Goal: Browse casually: Explore the website without a specific task or goal

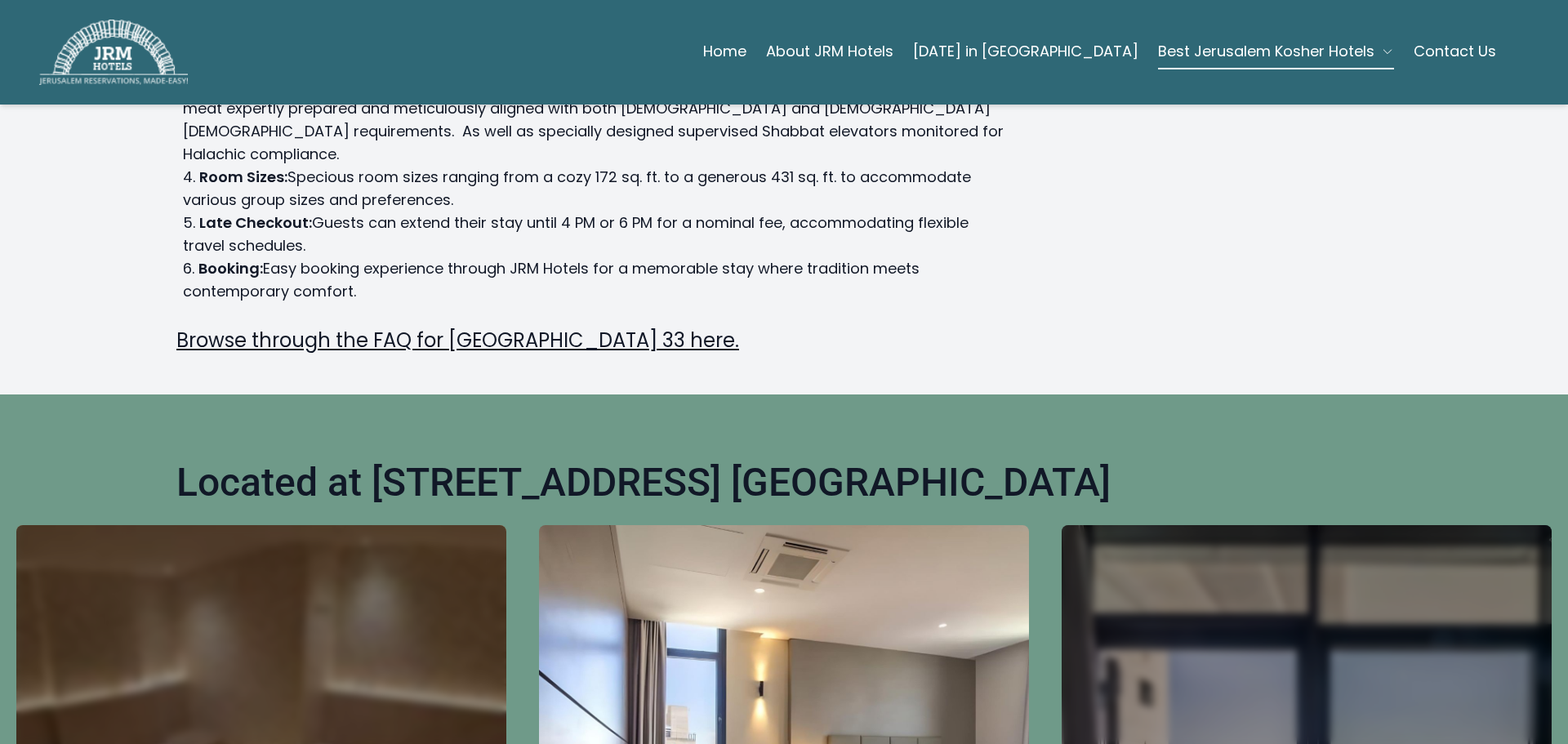
scroll to position [365, 0]
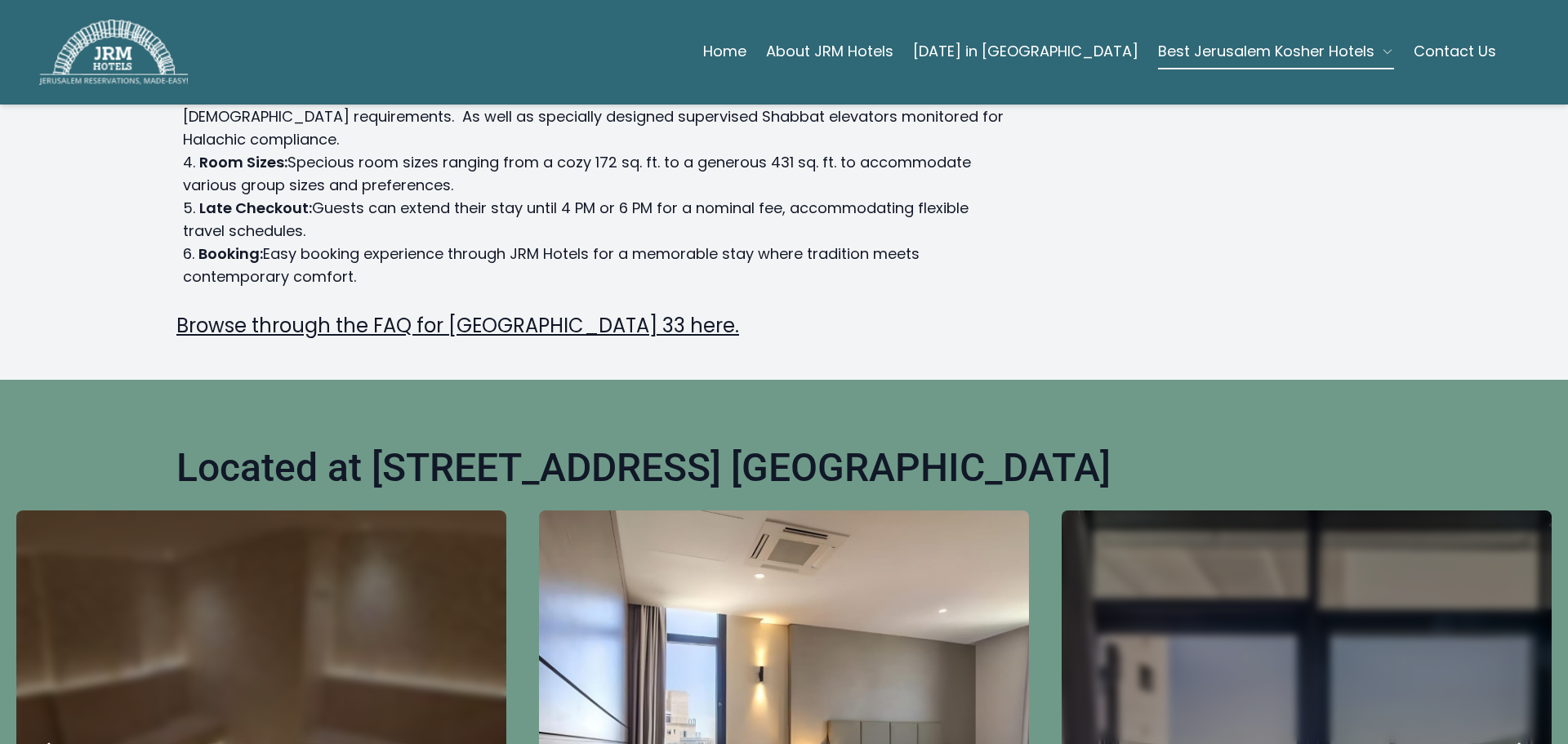
click at [1512, 736] on icon "next" at bounding box center [1524, 755] width 39 height 39
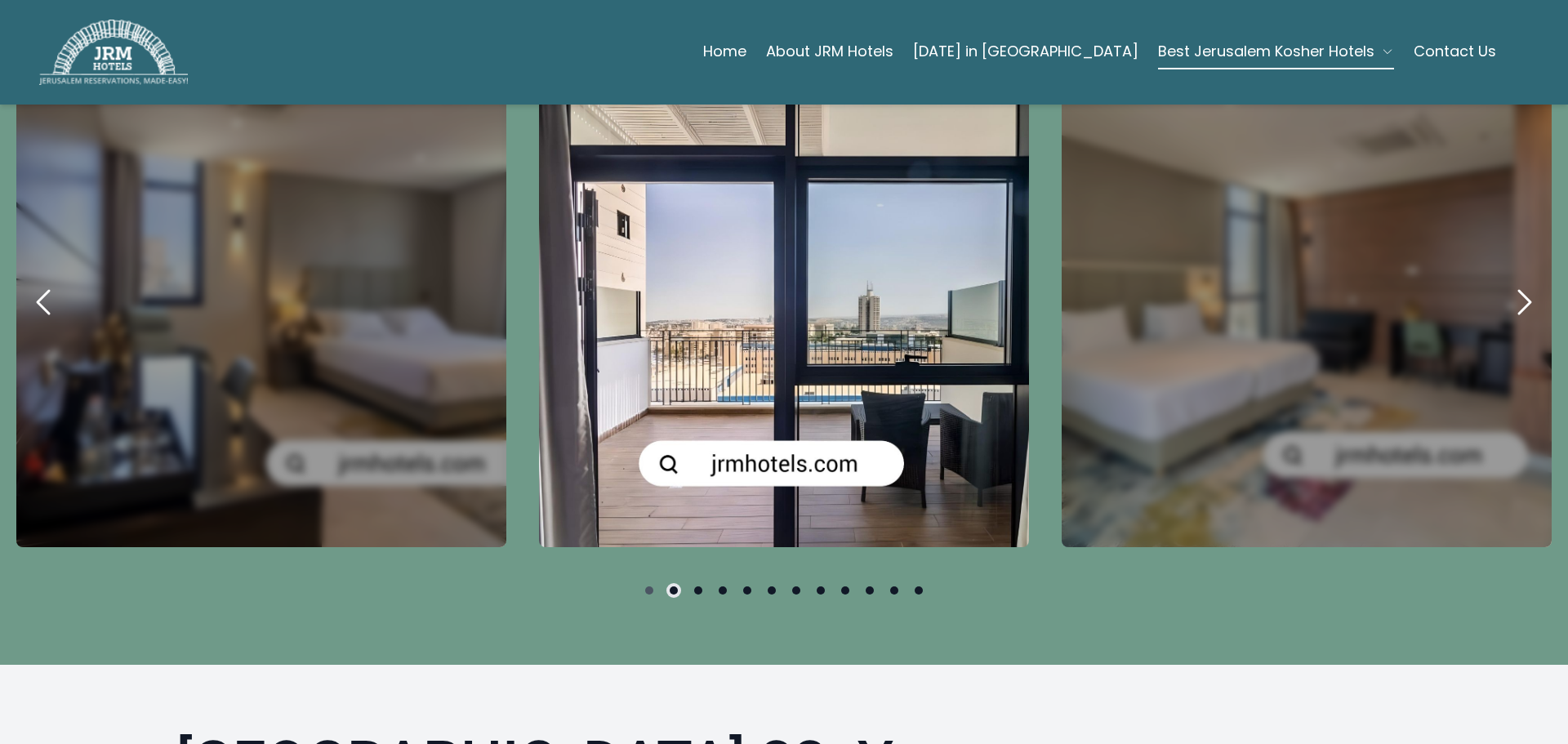
scroll to position [730, 0]
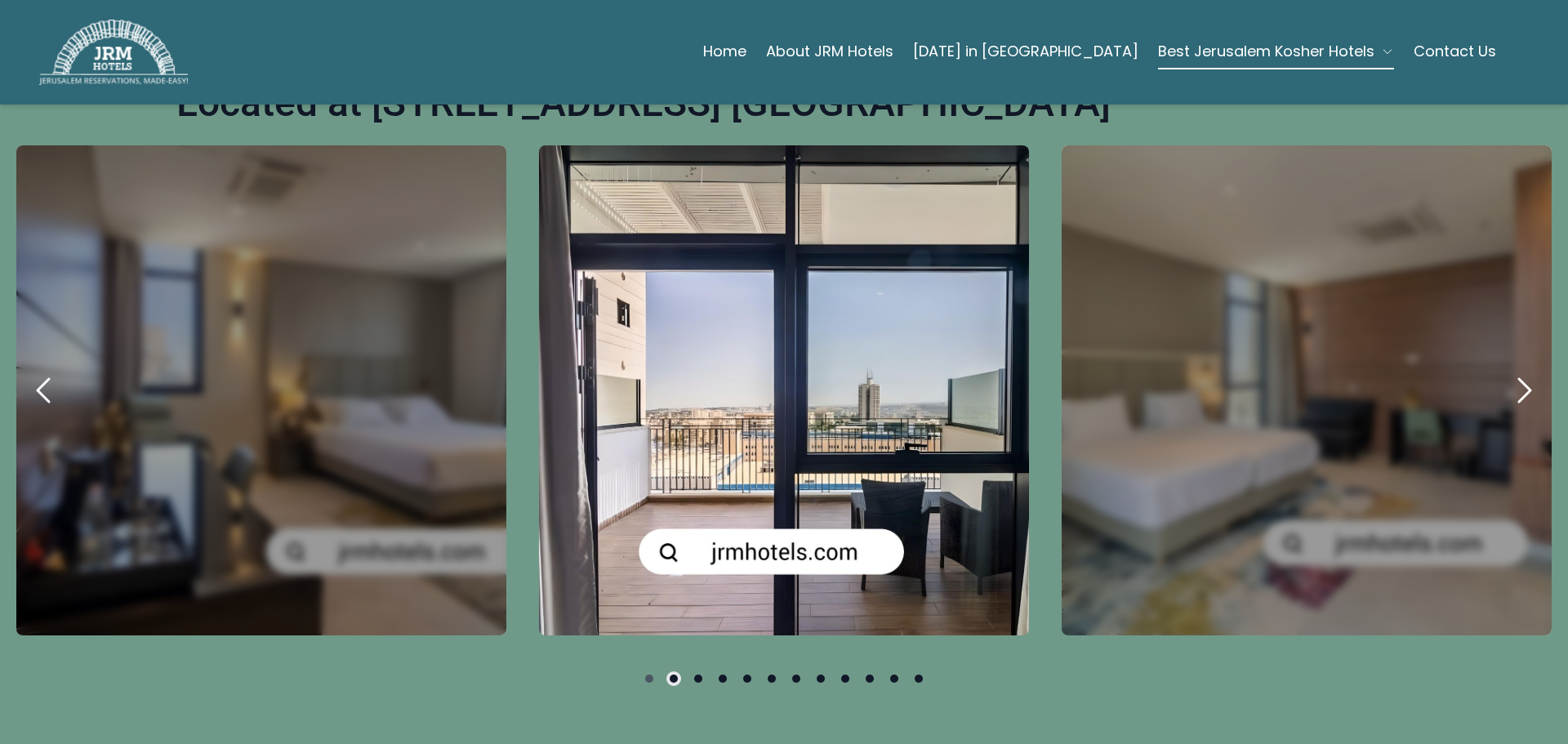
click at [1506, 370] on icon "next" at bounding box center [1524, 390] width 39 height 39
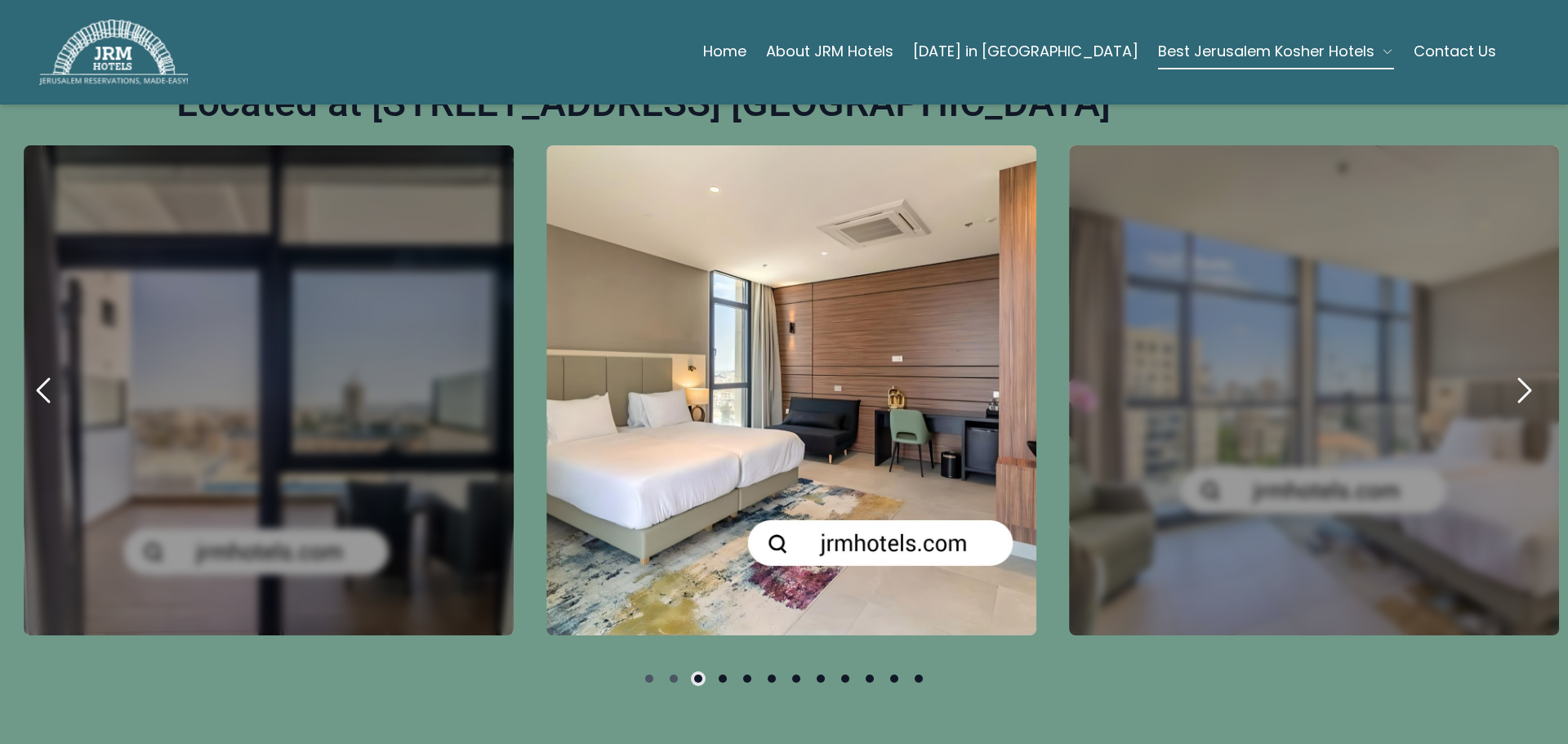
click at [1506, 370] on icon "next" at bounding box center [1524, 390] width 39 height 39
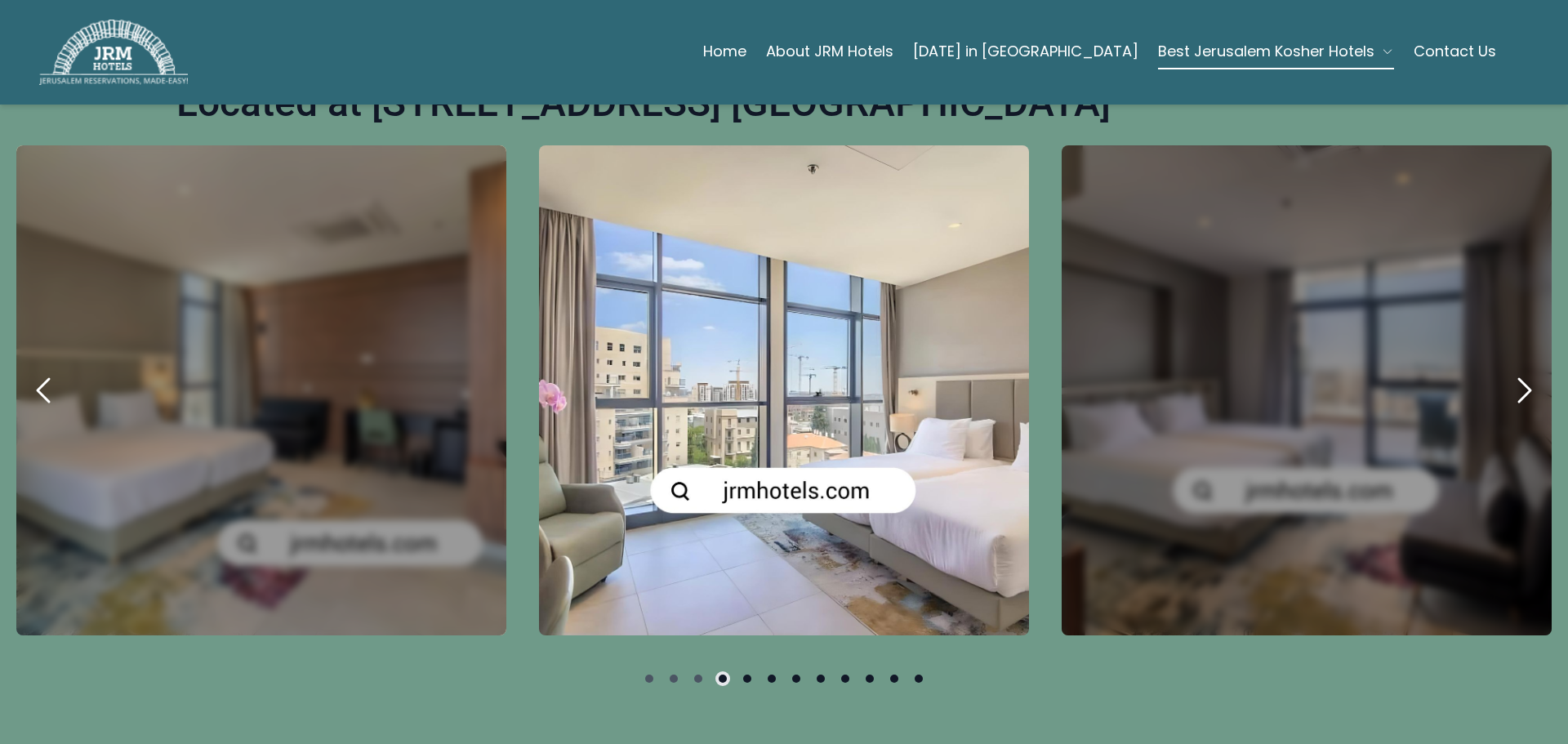
click at [1506, 370] on icon "next" at bounding box center [1524, 390] width 39 height 39
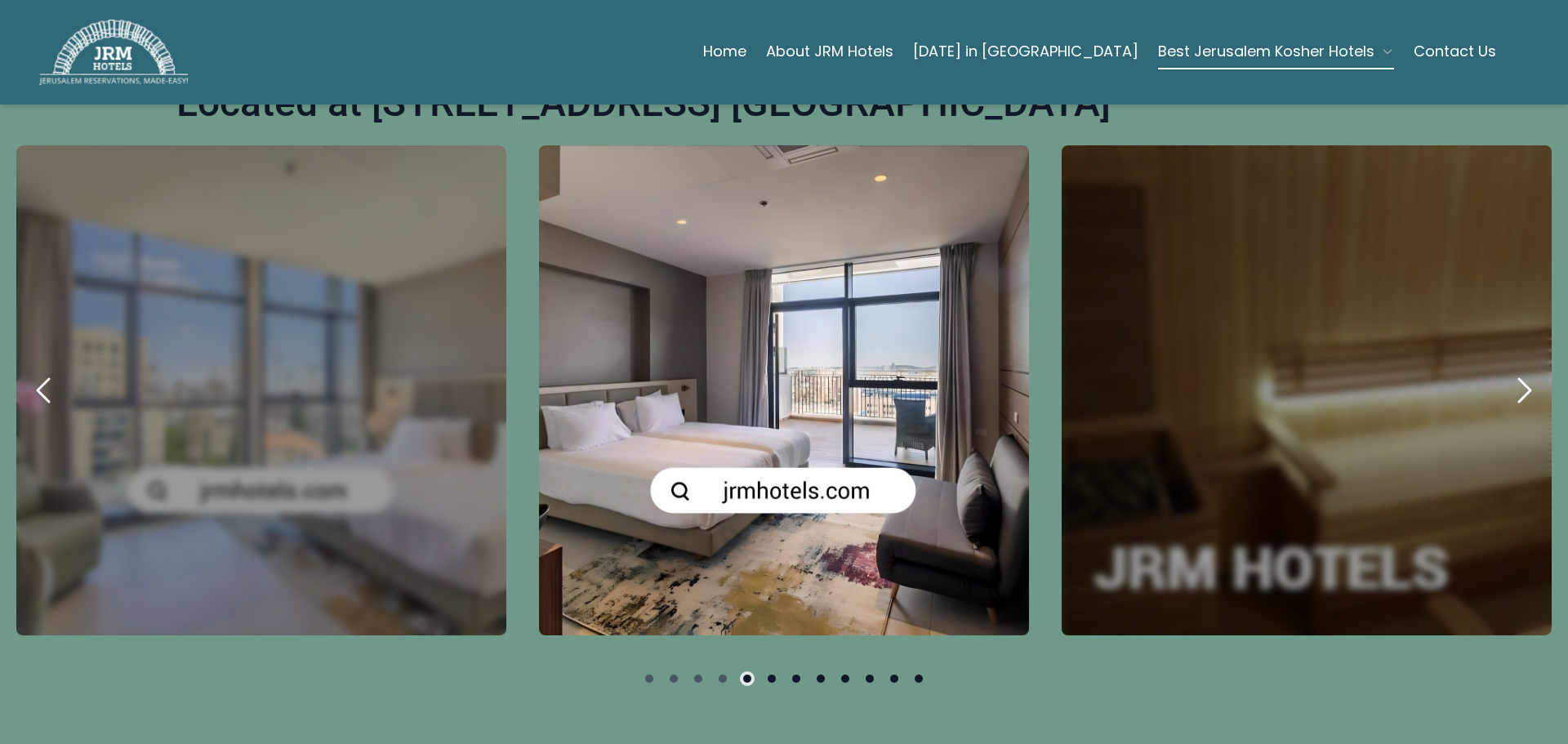
click at [1506, 370] on icon "next" at bounding box center [1524, 390] width 39 height 39
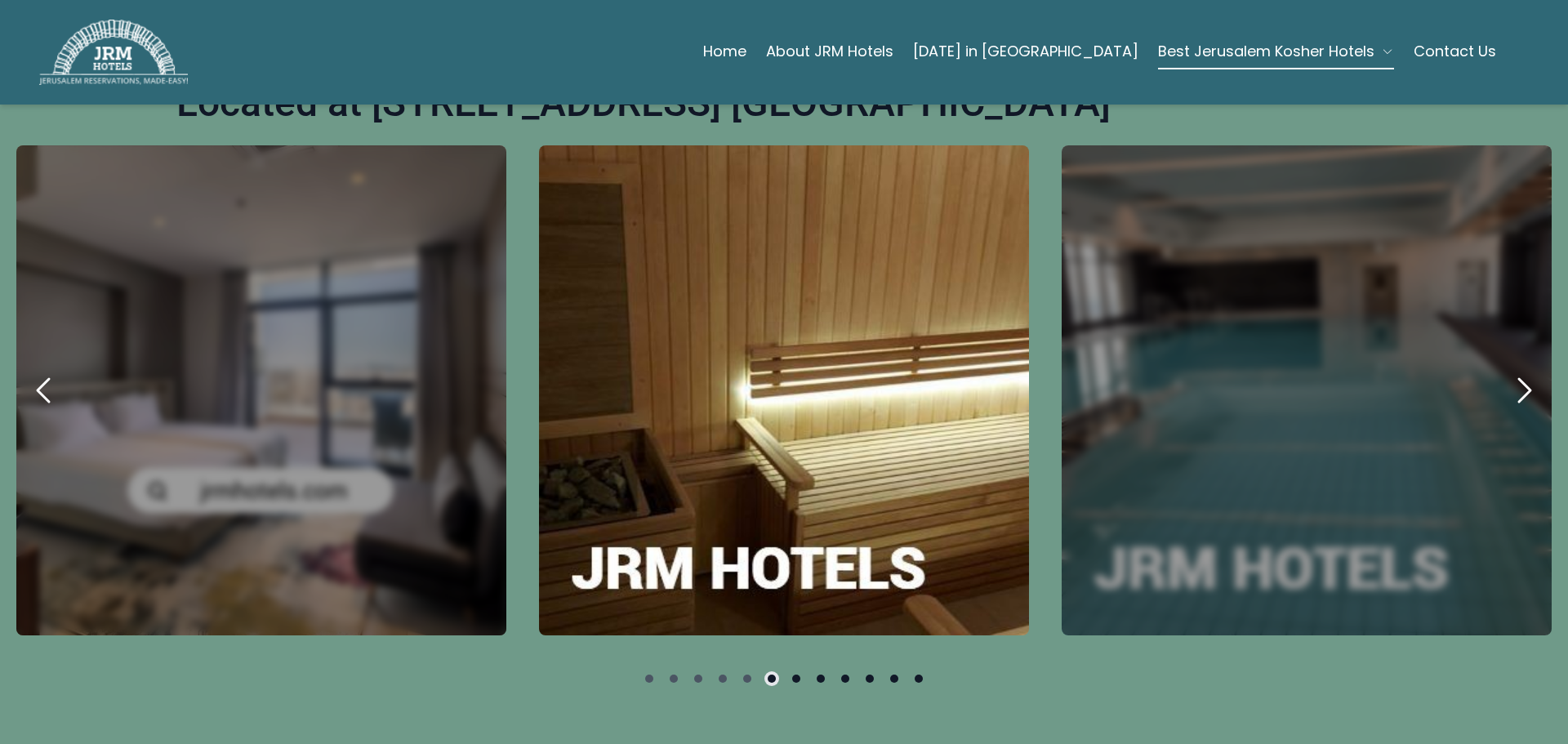
click at [1506, 370] on icon "next" at bounding box center [1524, 390] width 39 height 39
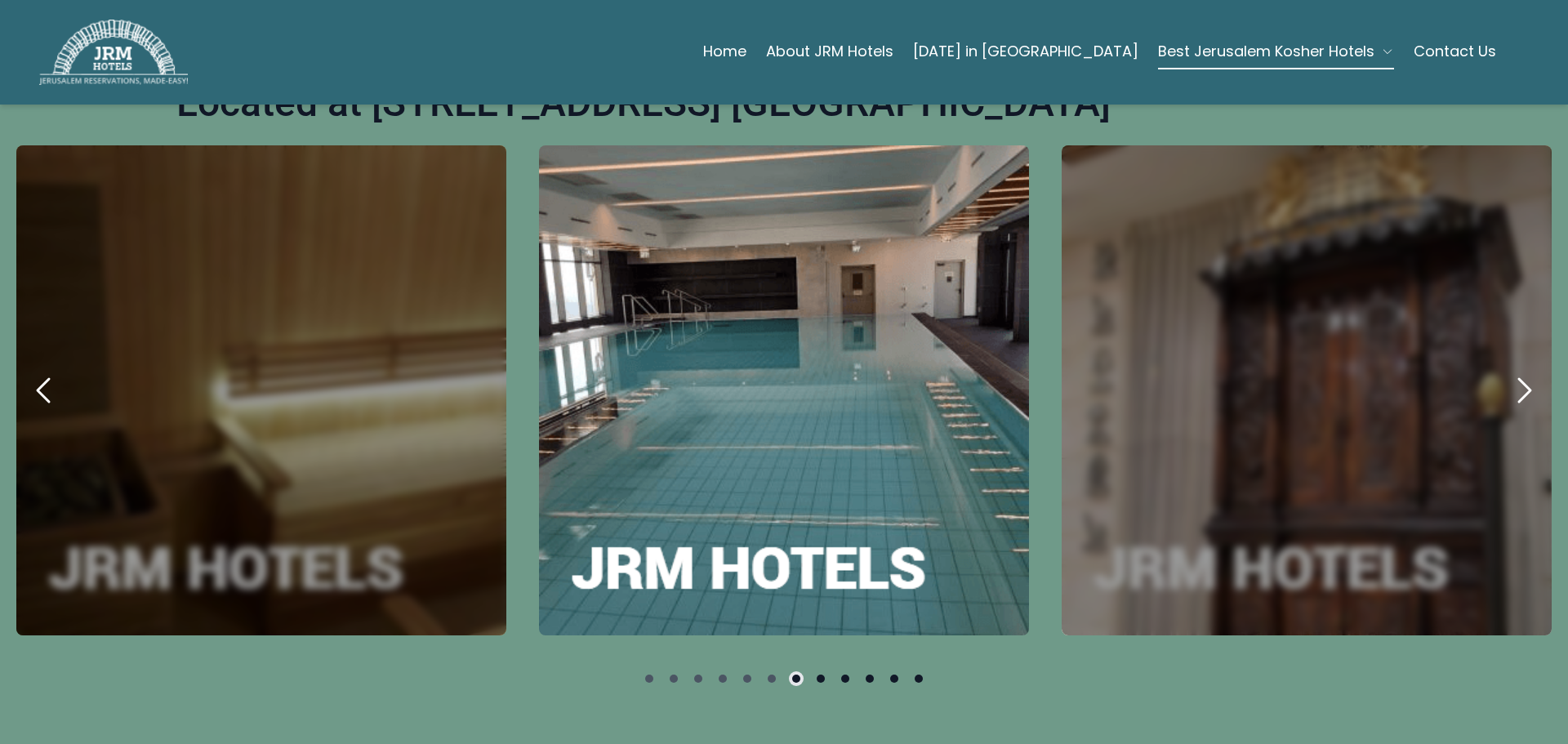
click at [1506, 370] on icon "next" at bounding box center [1524, 390] width 39 height 39
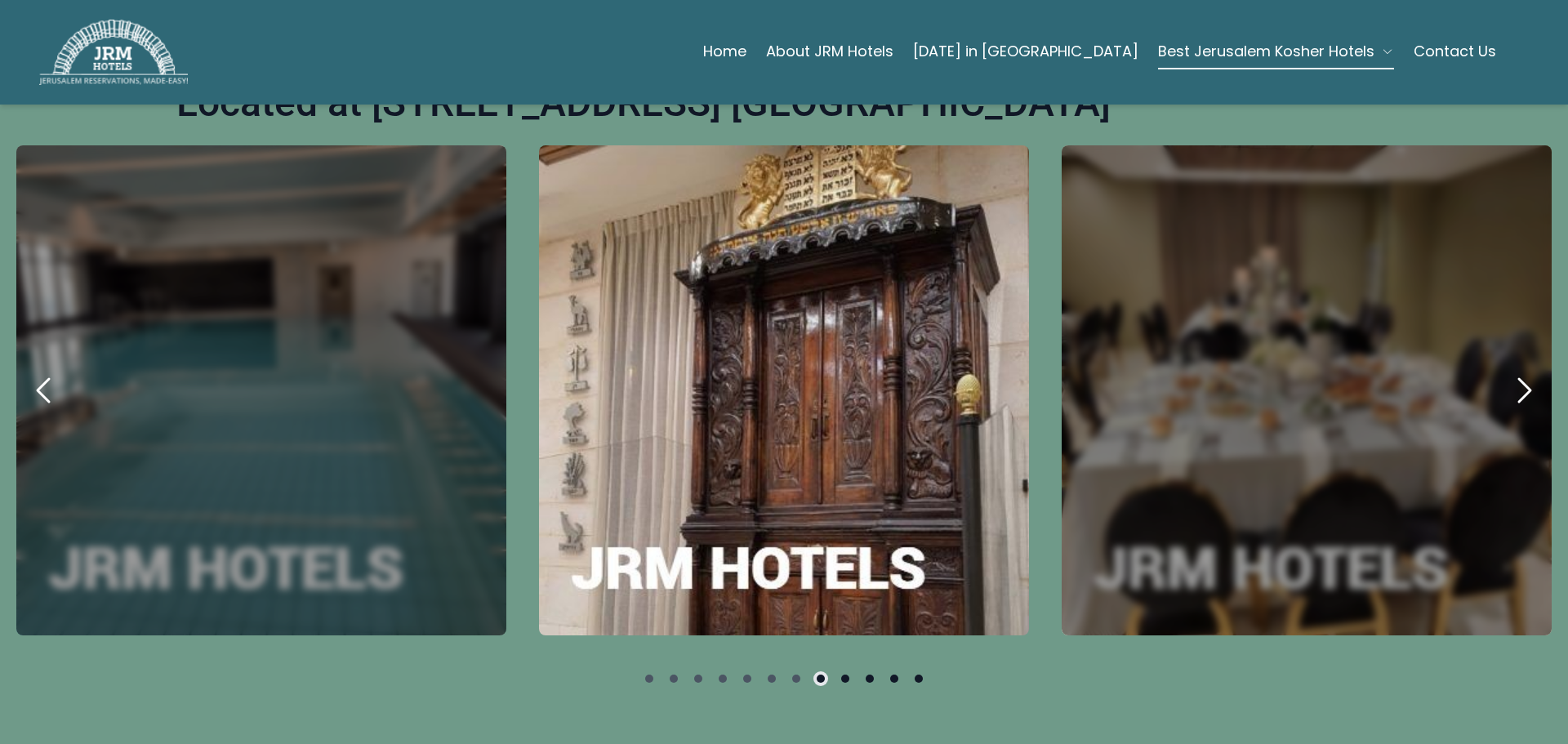
click at [1506, 370] on icon "next" at bounding box center [1524, 390] width 39 height 39
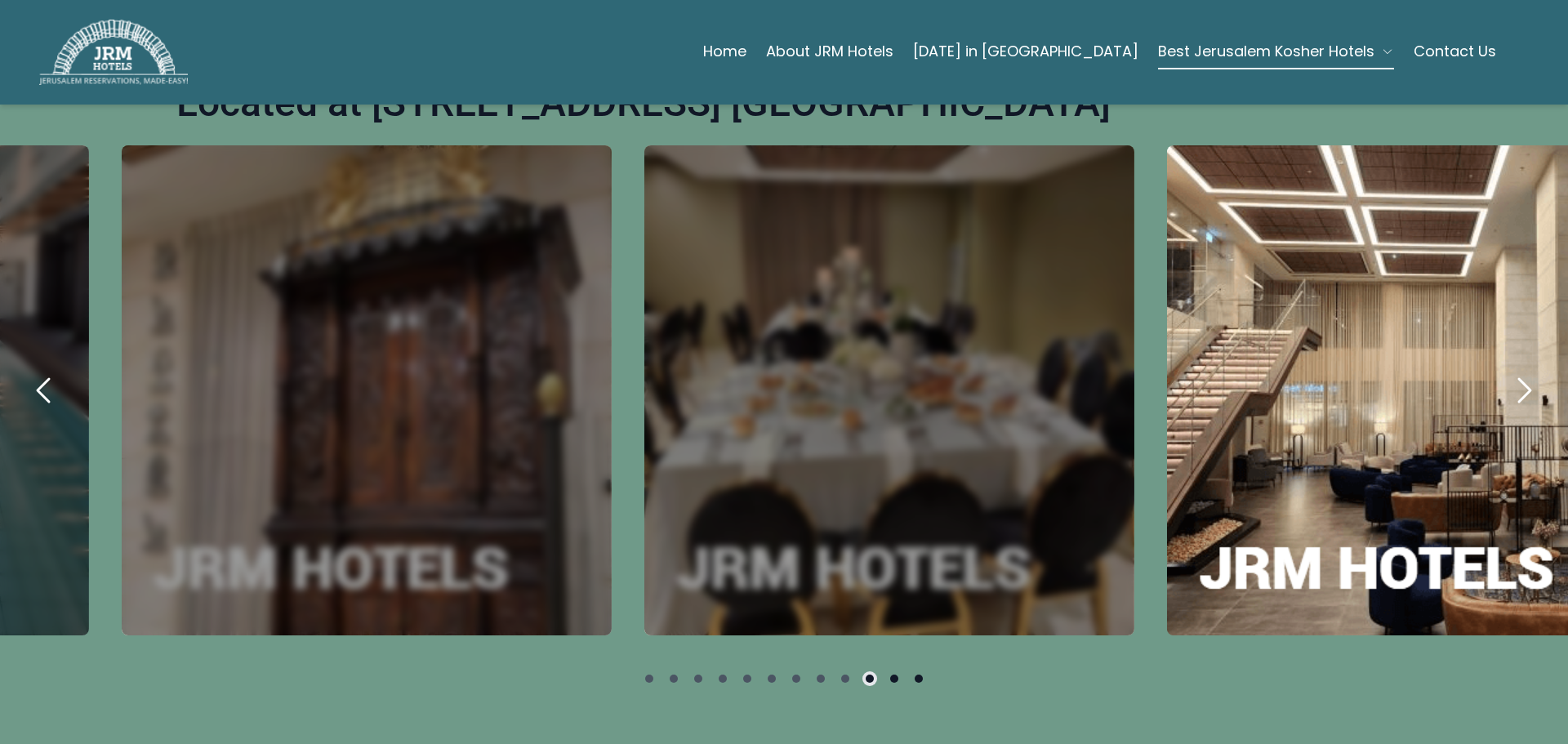
click at [1506, 370] on icon "next" at bounding box center [1524, 390] width 39 height 39
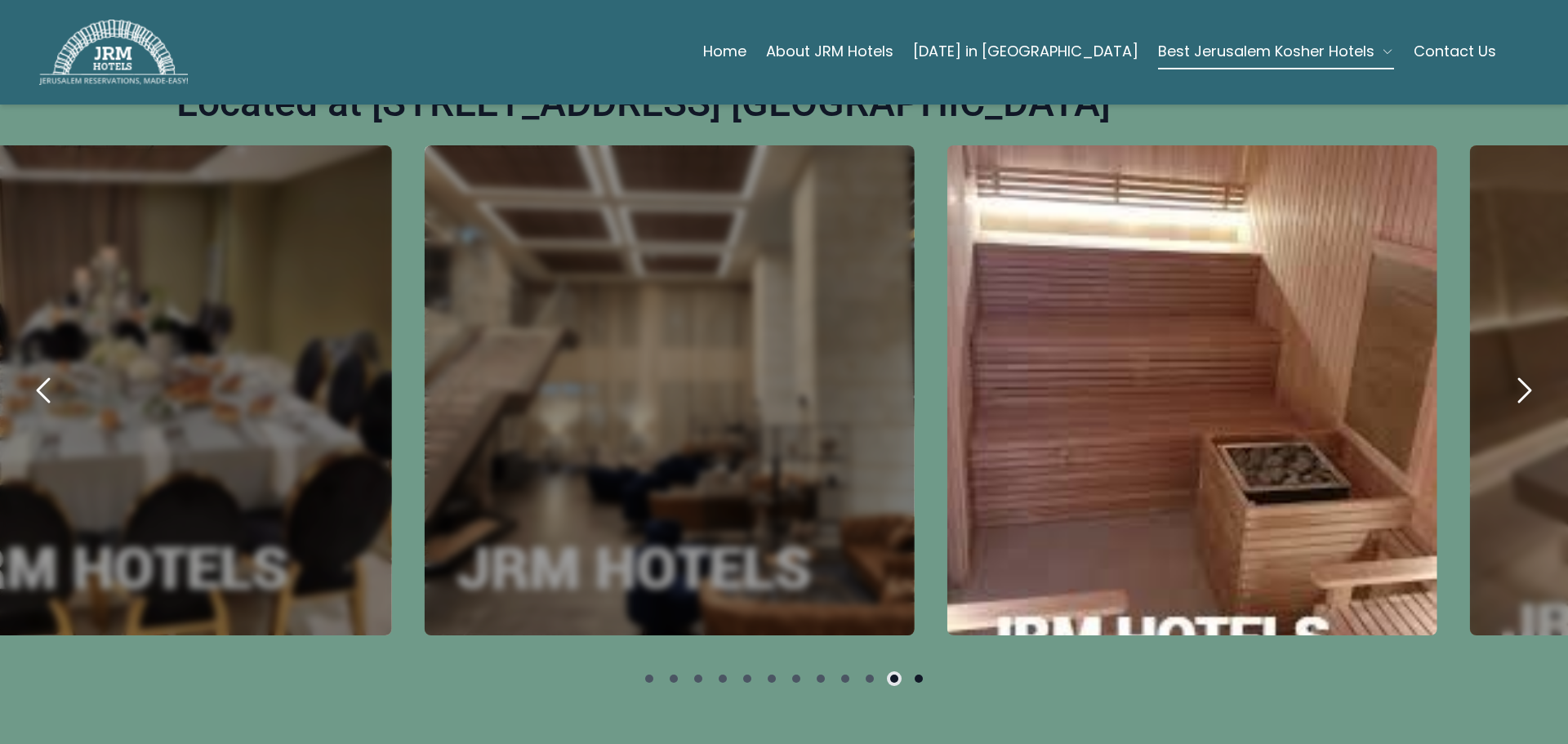
click at [1506, 370] on icon "next" at bounding box center [1524, 390] width 39 height 39
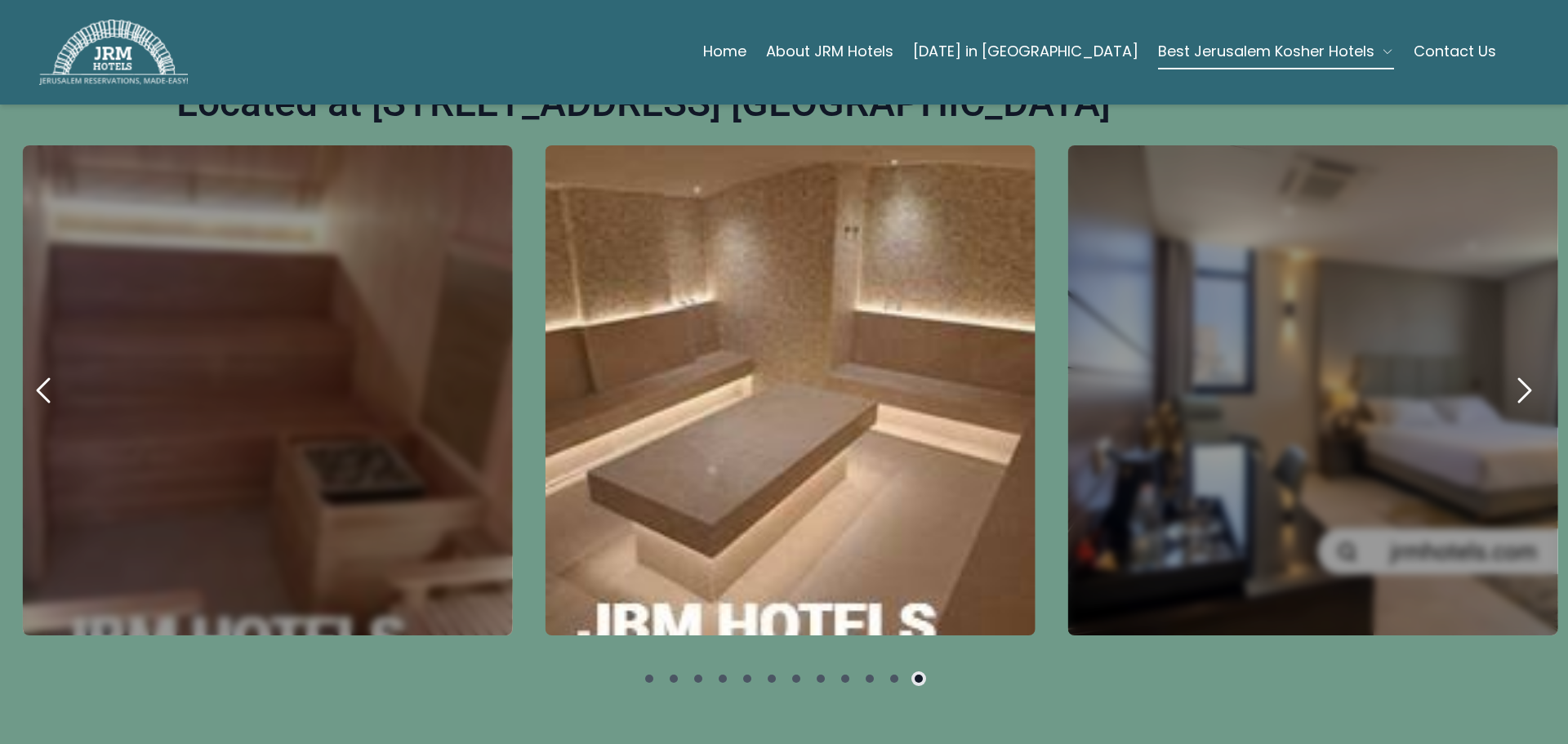
click at [1506, 370] on icon "next" at bounding box center [1524, 390] width 39 height 39
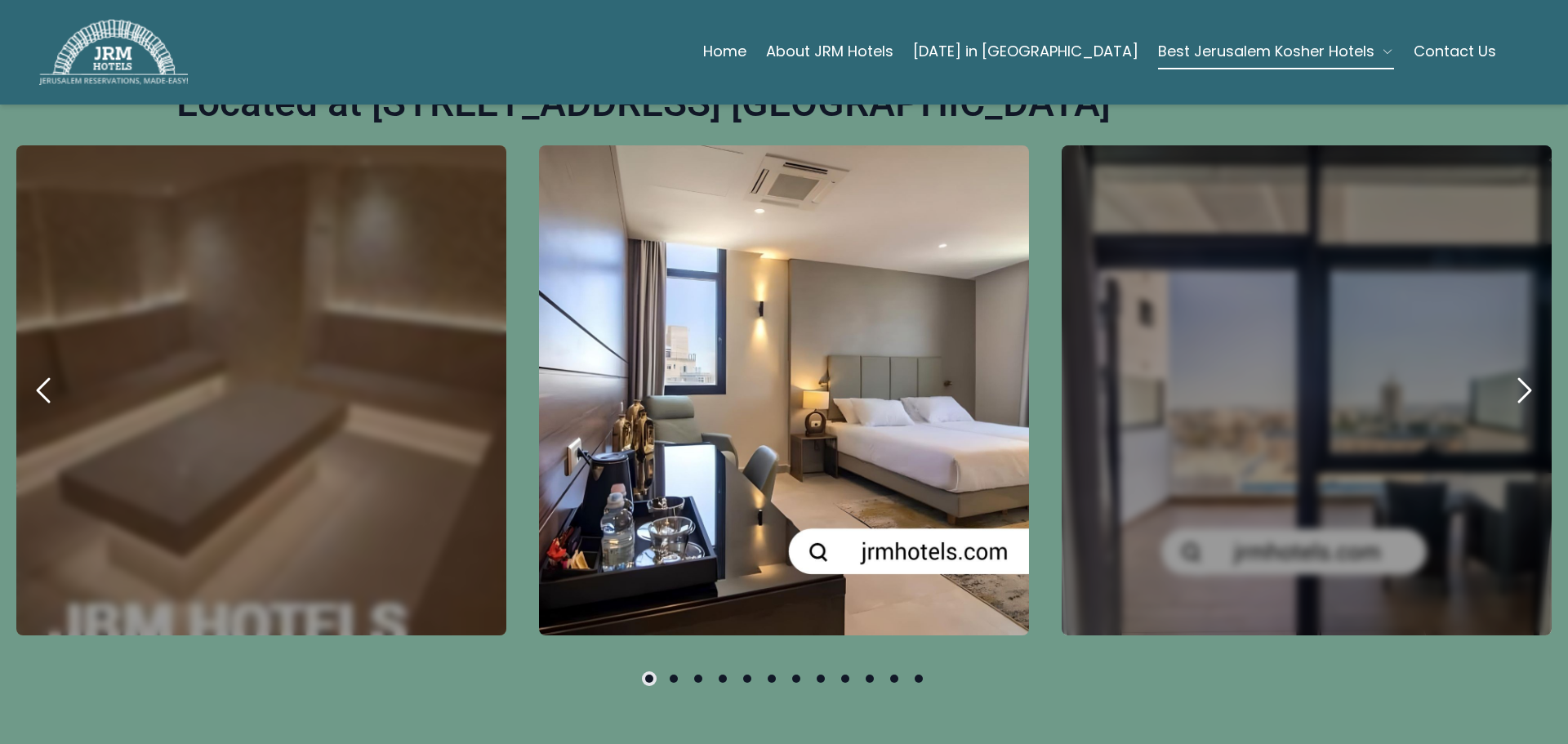
click at [1506, 370] on icon "next" at bounding box center [1524, 390] width 39 height 39
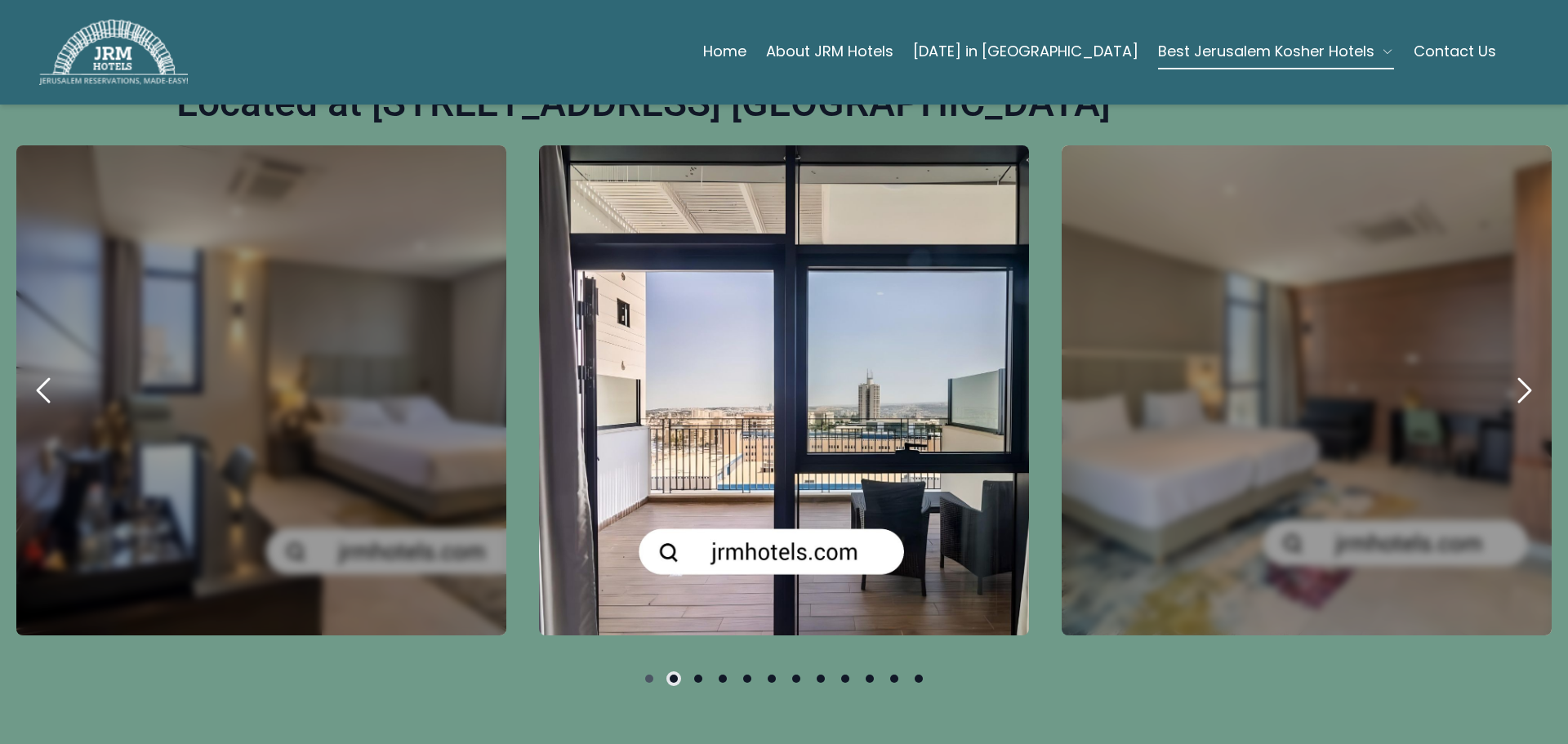
click at [1506, 370] on icon "next" at bounding box center [1524, 390] width 39 height 39
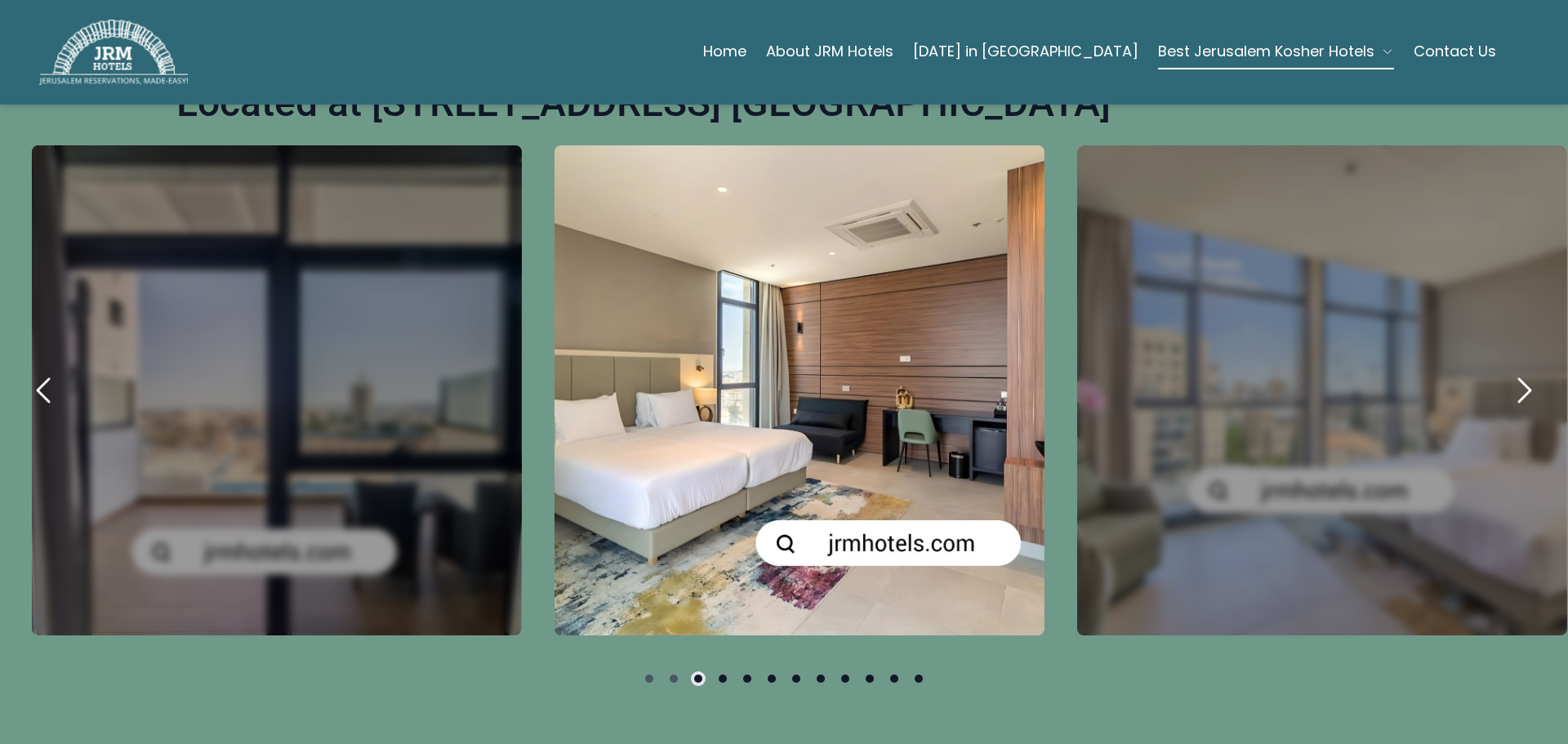
click at [1506, 370] on icon "next" at bounding box center [1524, 390] width 39 height 39
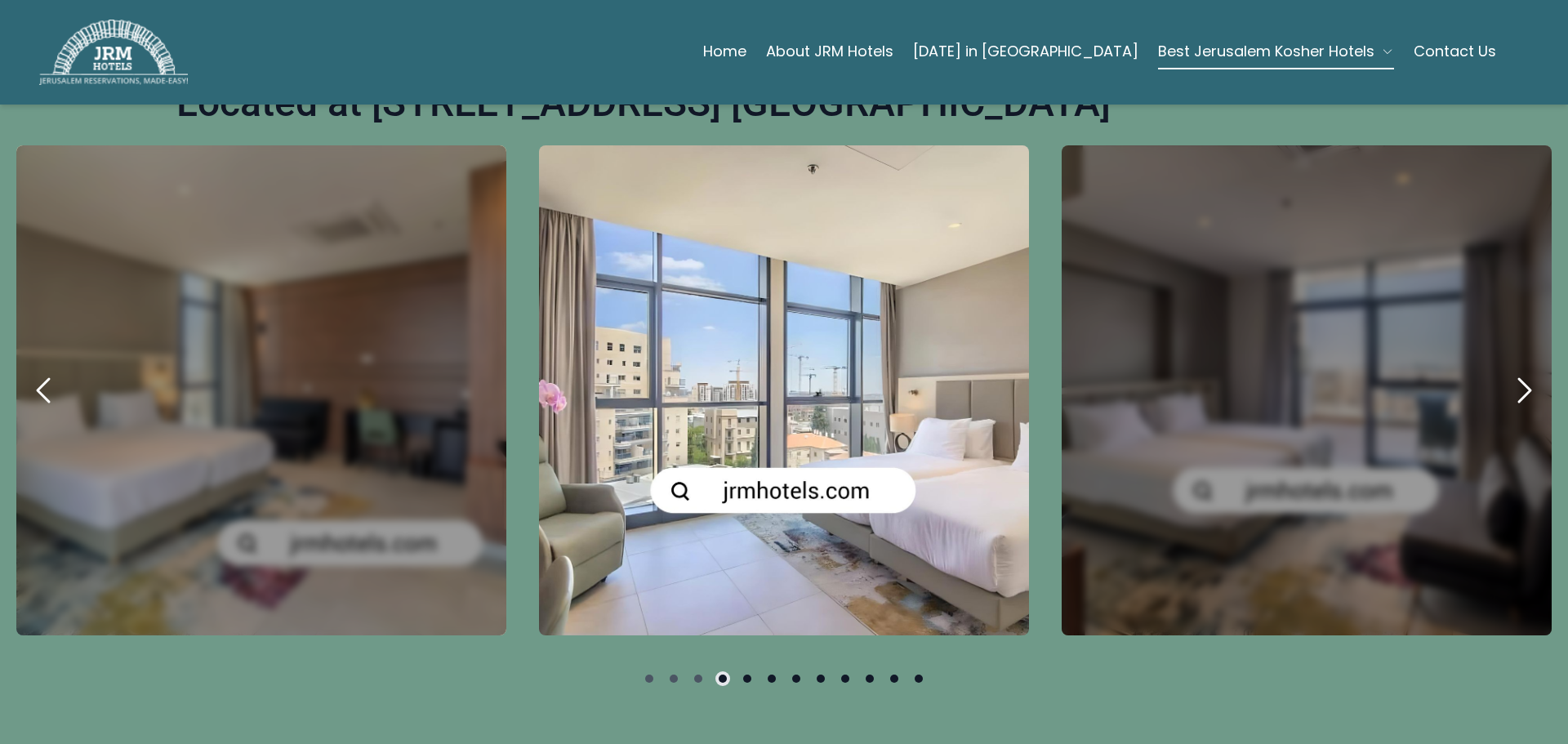
click at [1506, 370] on icon "next" at bounding box center [1524, 390] width 39 height 39
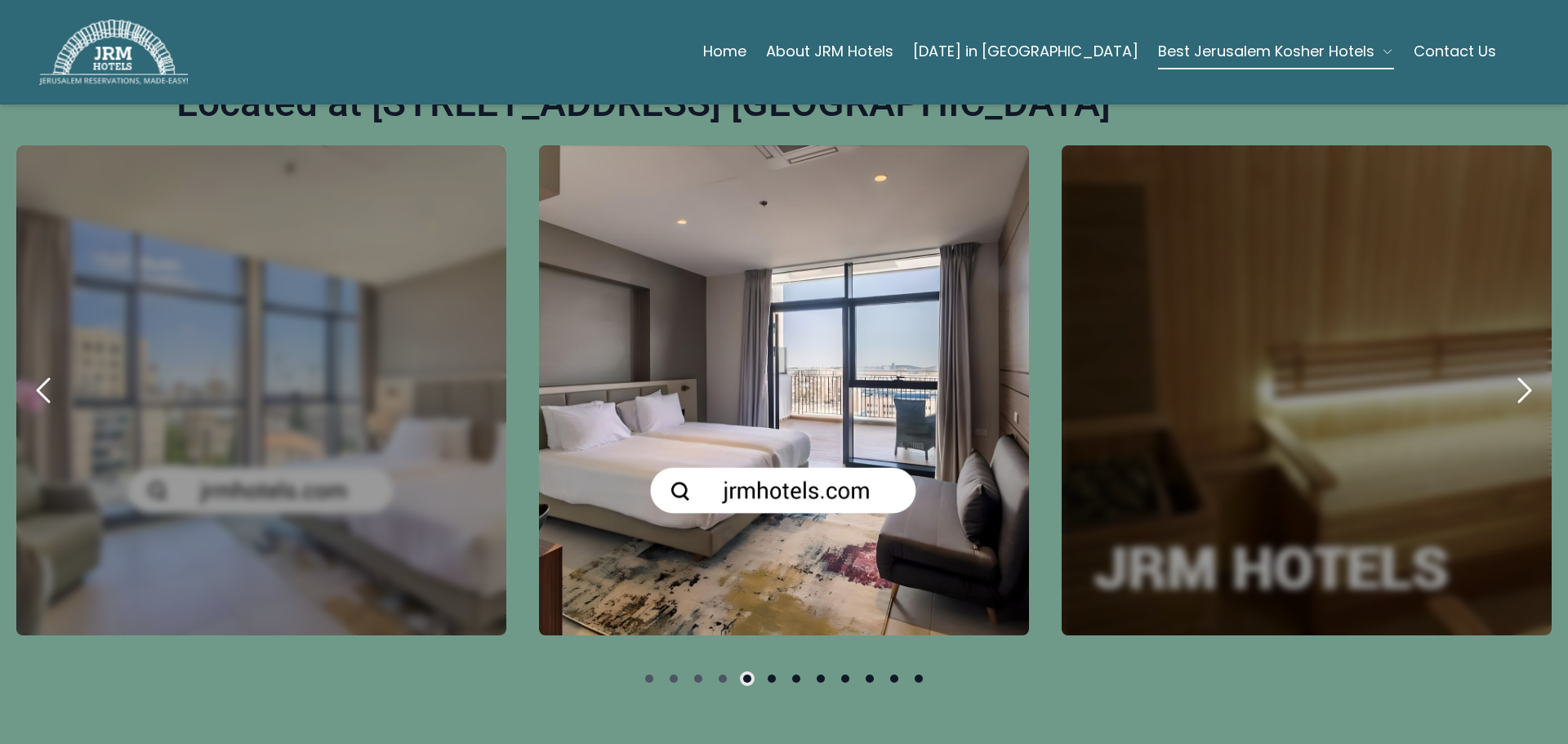
click at [1506, 370] on icon "next" at bounding box center [1524, 390] width 39 height 39
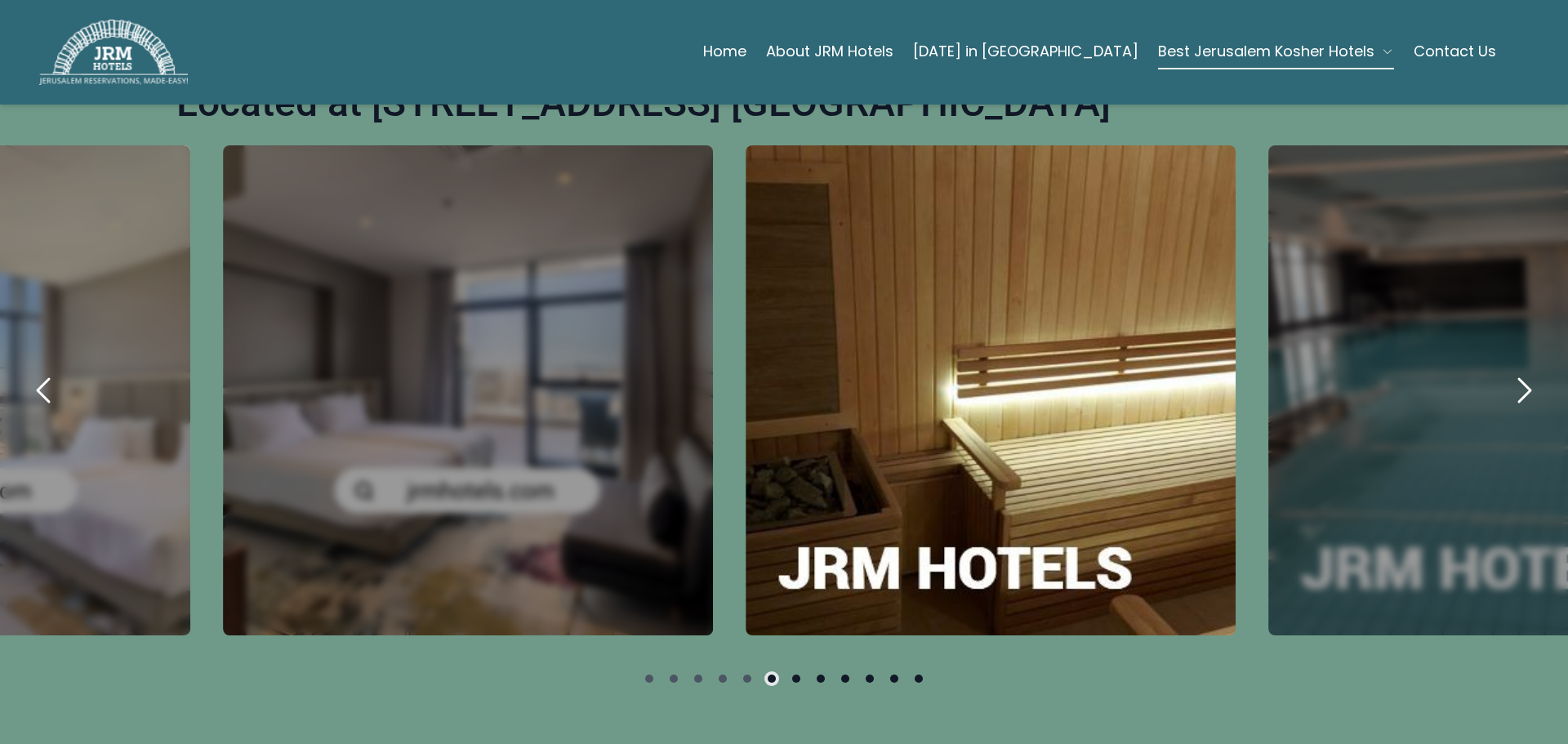
click at [1506, 370] on icon "next" at bounding box center [1524, 390] width 39 height 39
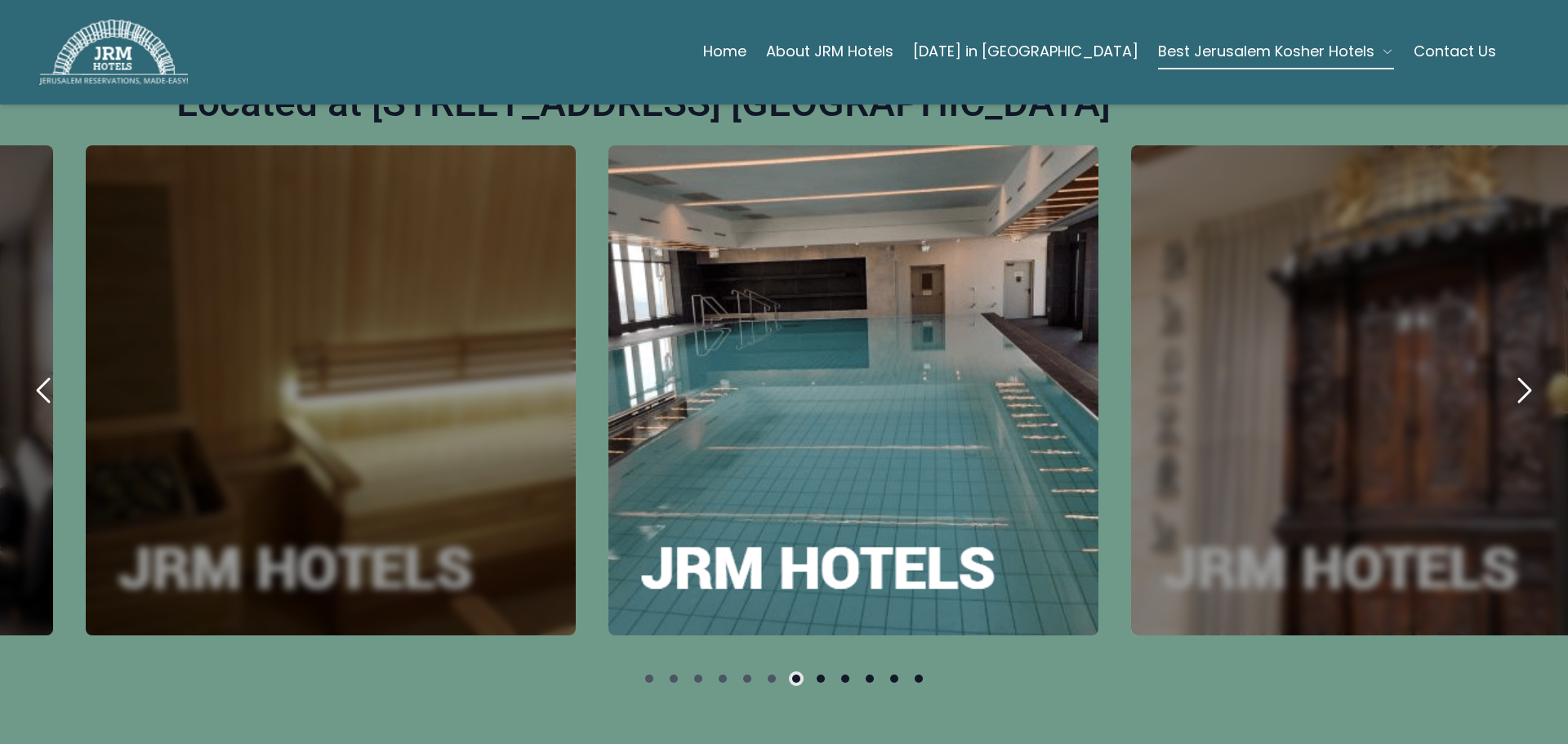
click at [874, 417] on div "carousel-slider" at bounding box center [853, 390] width 490 height 490
click at [806, 392] on div "carousel-slider" at bounding box center [853, 390] width 490 height 490
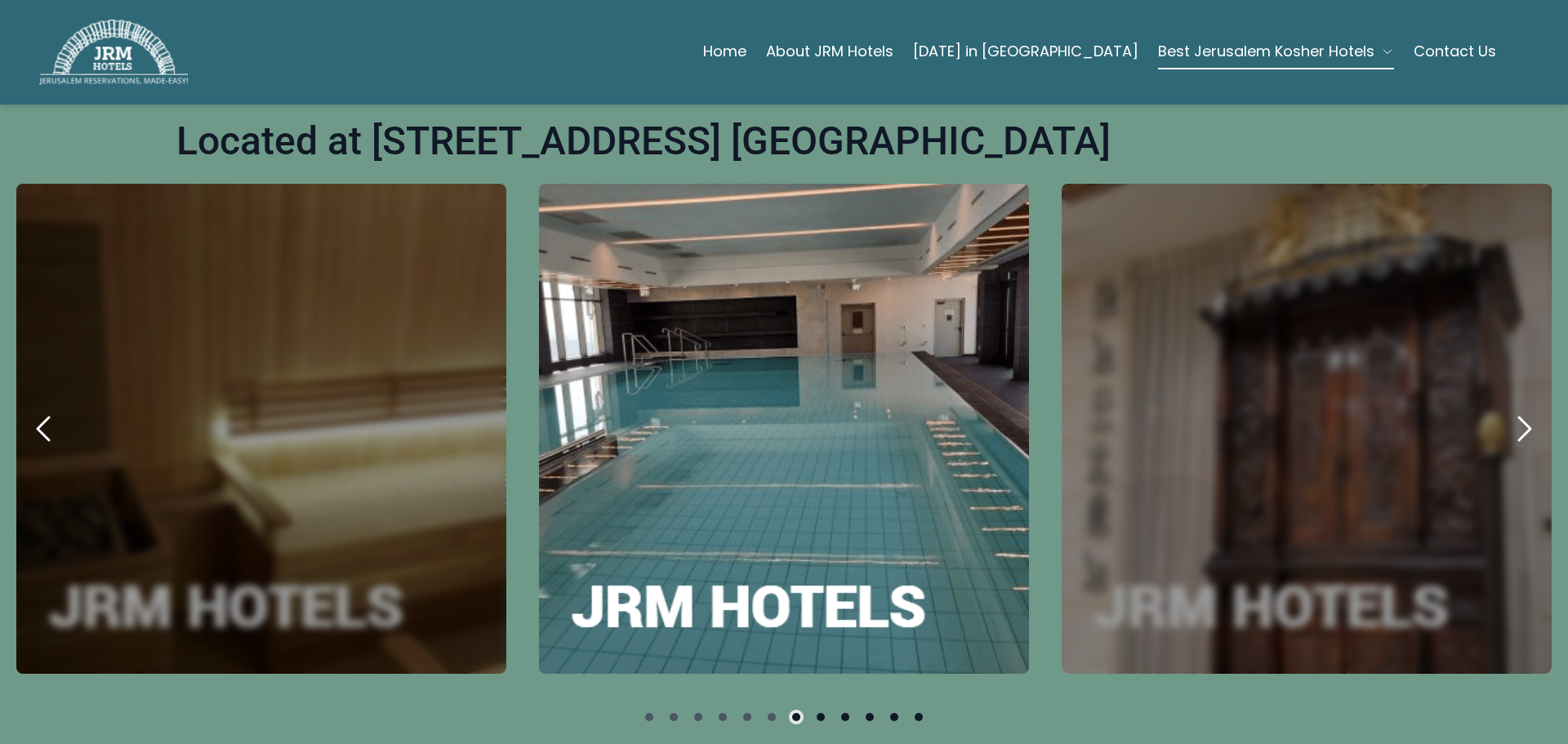
scroll to position [648, 0]
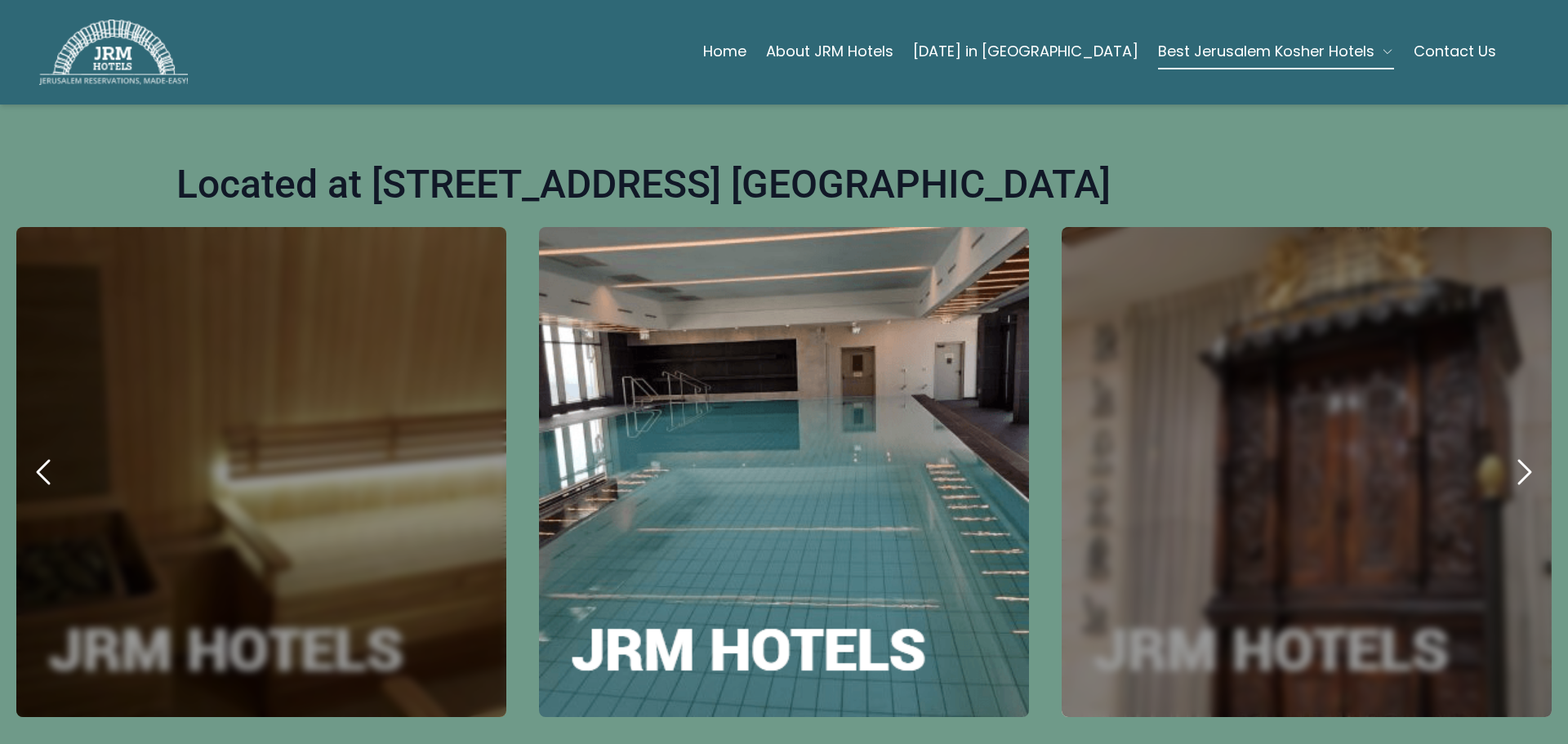
click at [808, 388] on div "carousel-slider" at bounding box center [784, 472] width 490 height 490
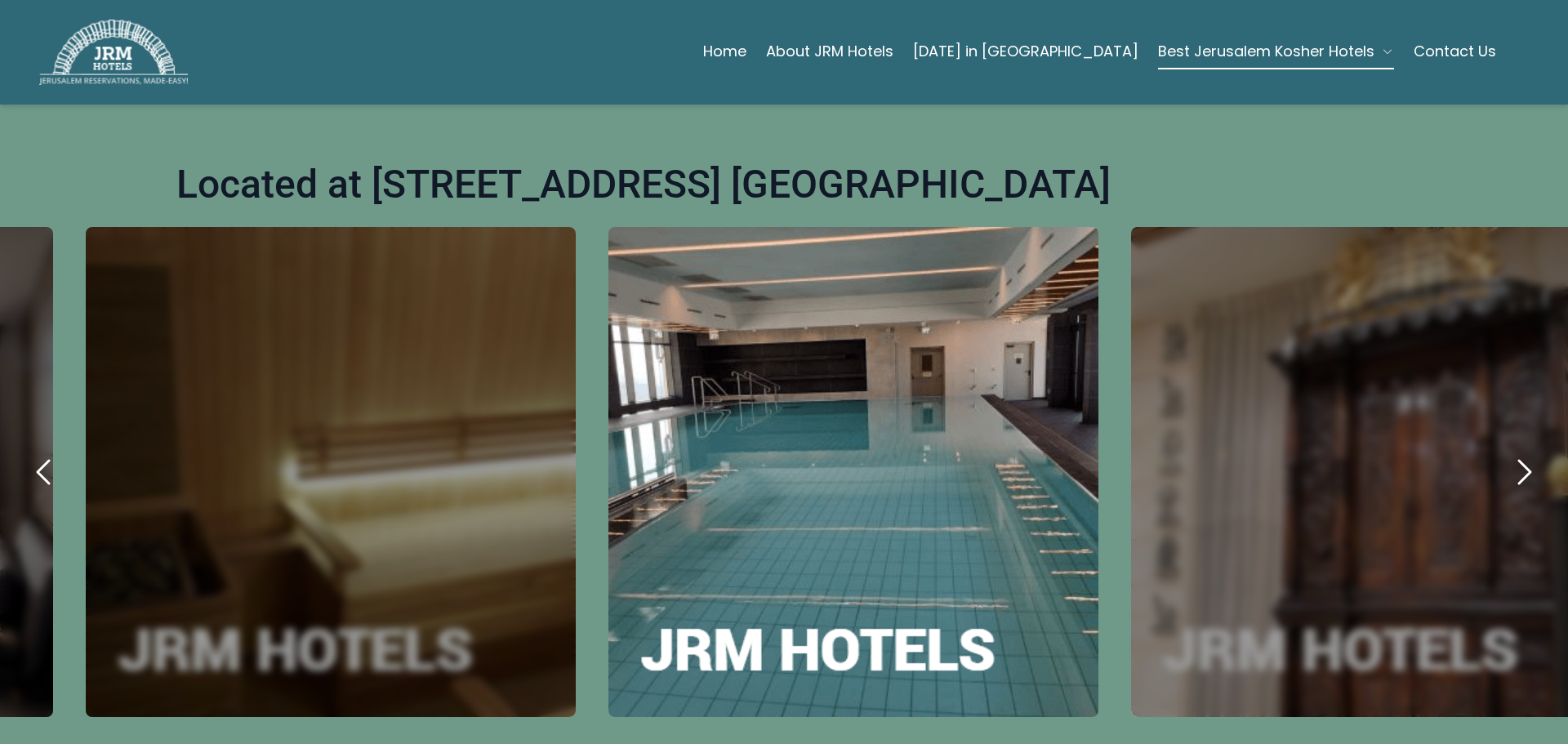
drag, startPoint x: 808, startPoint y: 388, endPoint x: 764, endPoint y: 645, distance: 260.7
click at [764, 645] on div "Slide 7 of 12" at bounding box center [784, 472] width 1568 height 490
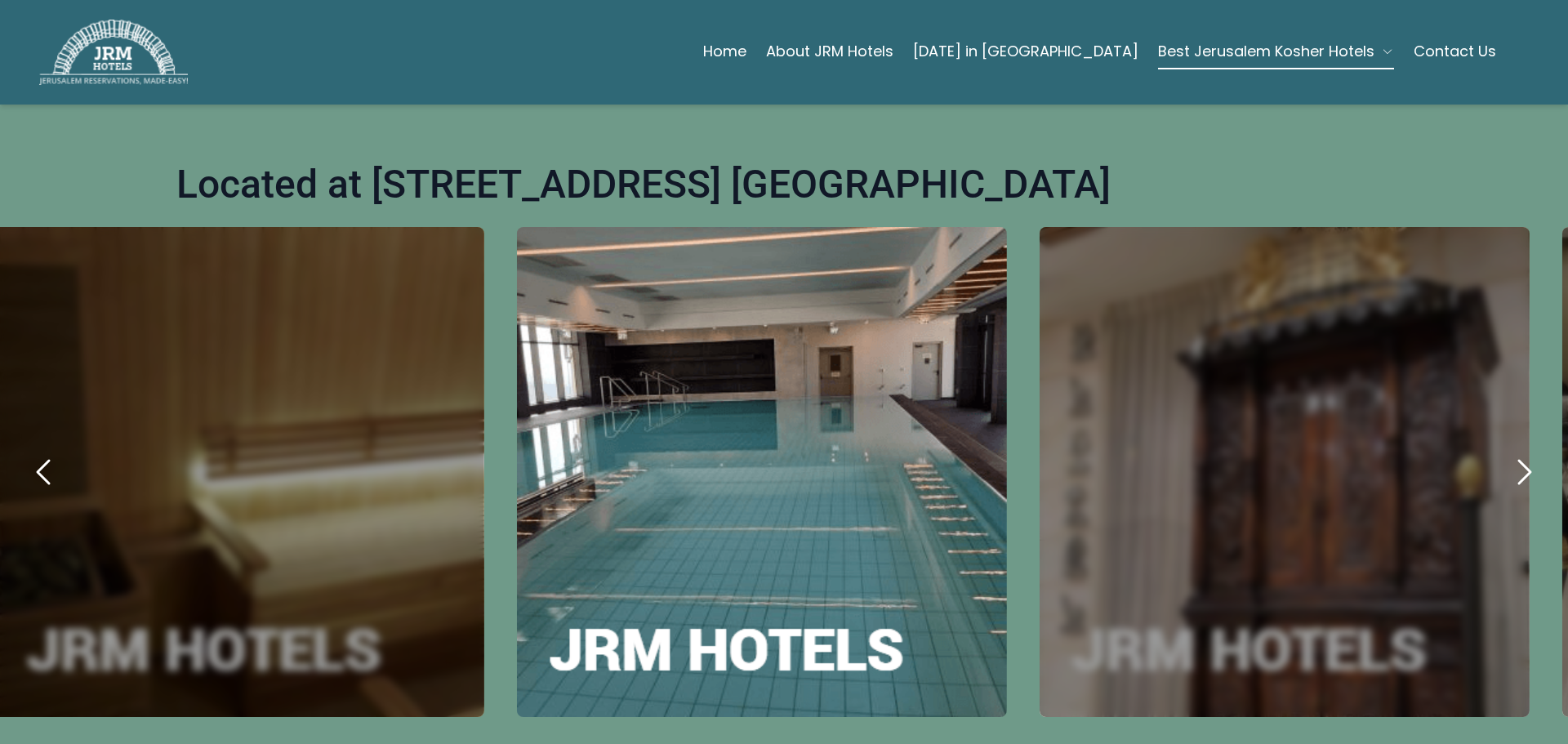
click at [765, 630] on div "carousel-slider" at bounding box center [762, 472] width 490 height 490
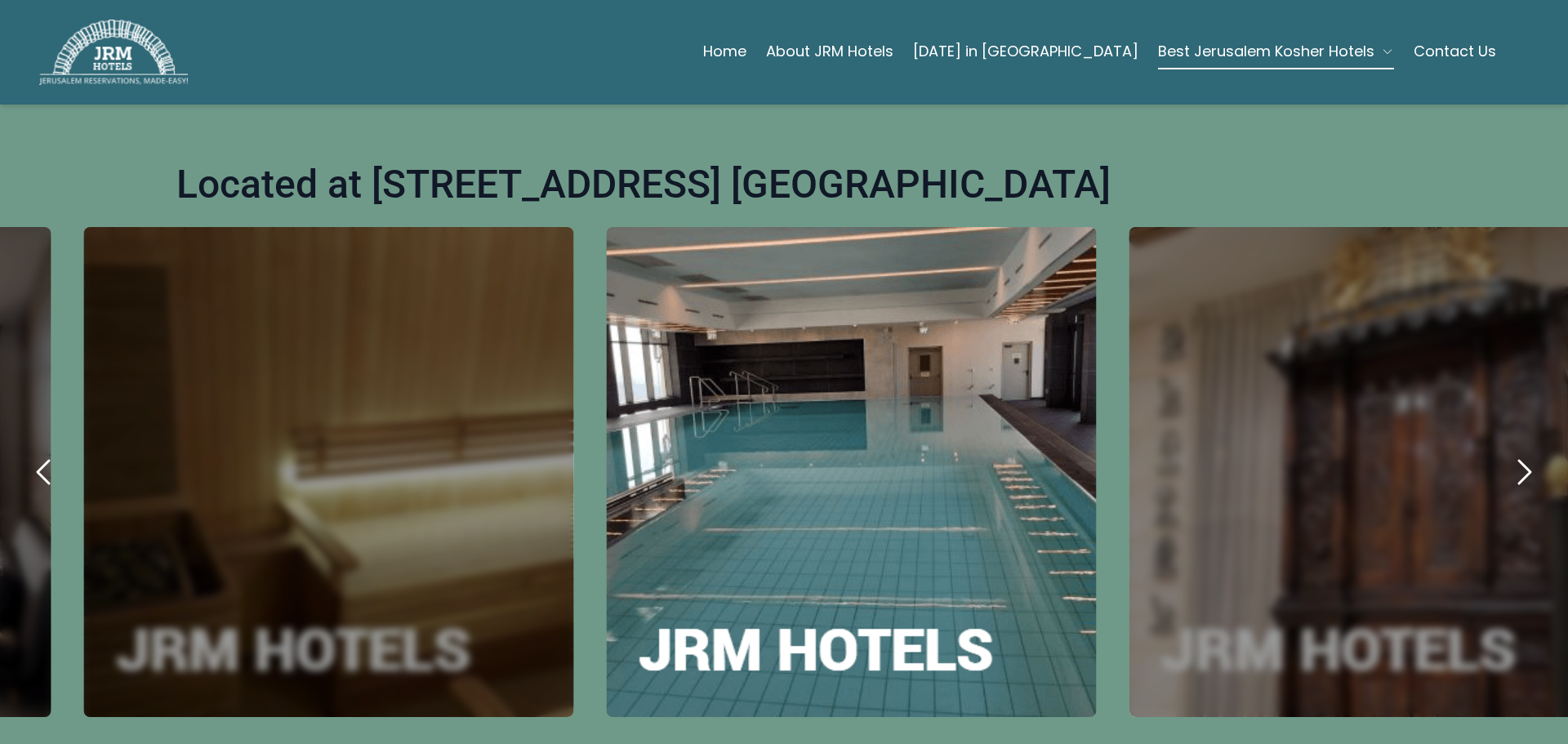
drag, startPoint x: 782, startPoint y: 614, endPoint x: 35, endPoint y: 536, distance: 751.1
click at [607, 578] on div "carousel-slider" at bounding box center [851, 472] width 490 height 490
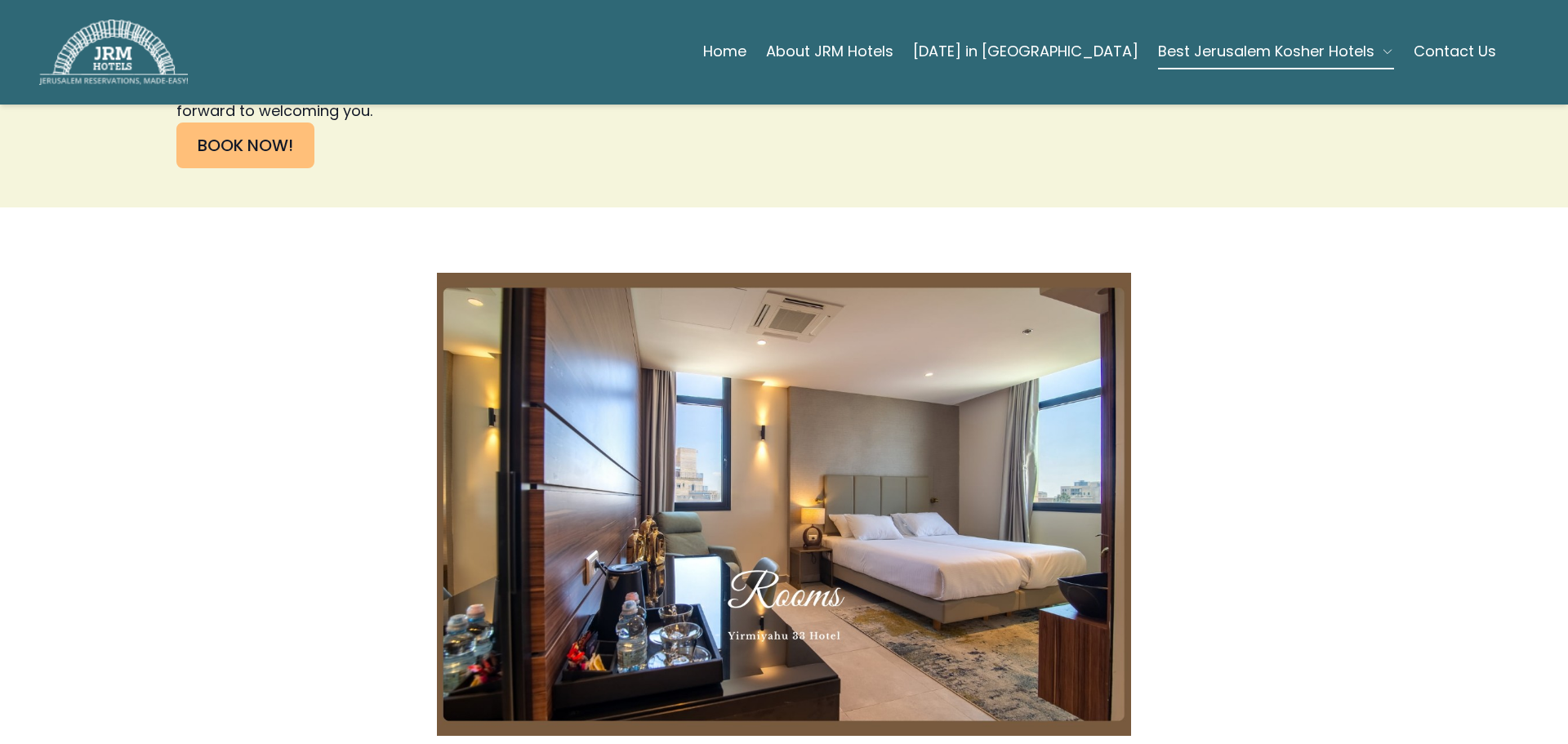
scroll to position [3979, 0]
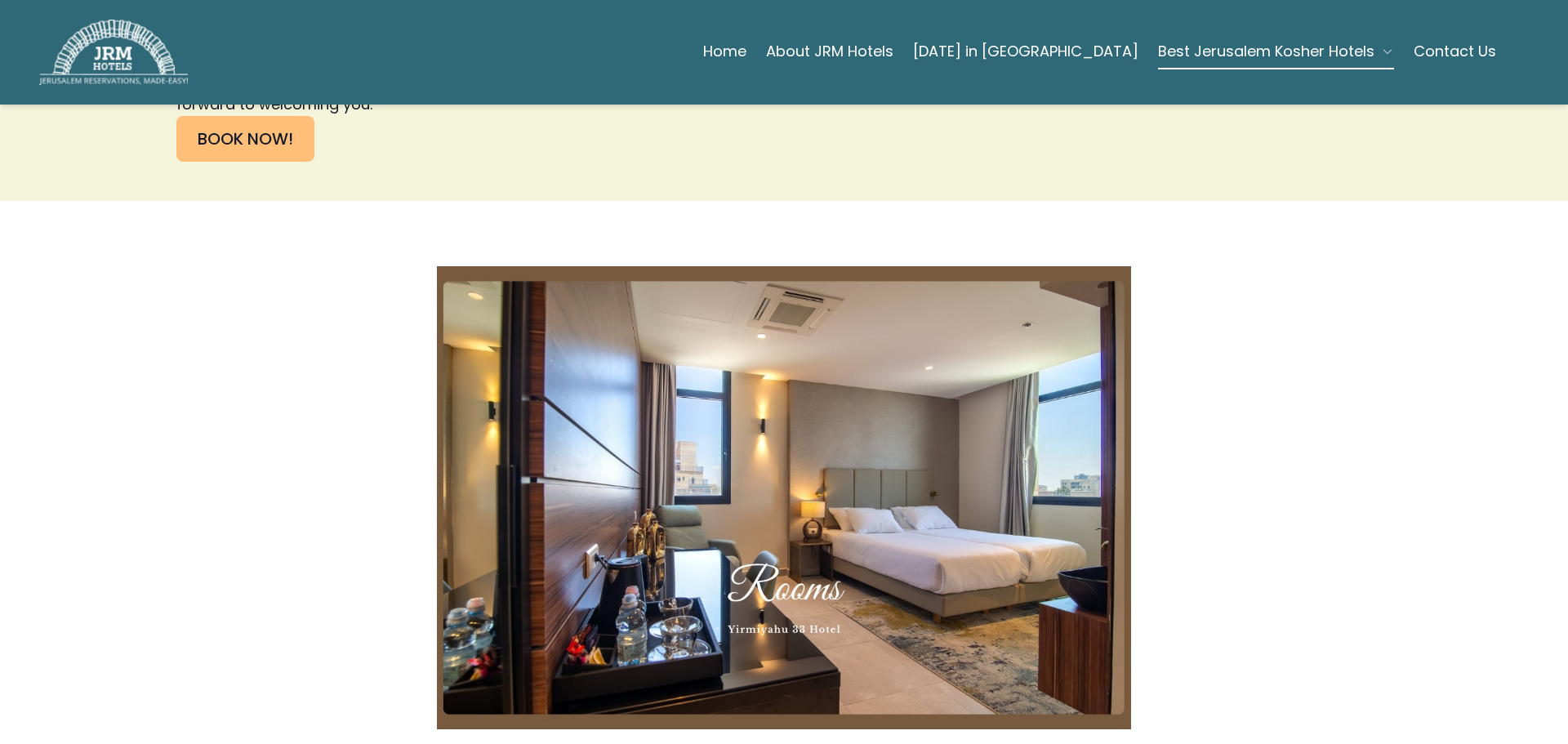
click at [631, 322] on img at bounding box center [784, 498] width 694 height 463
